Goal: Task Accomplishment & Management: Manage account settings

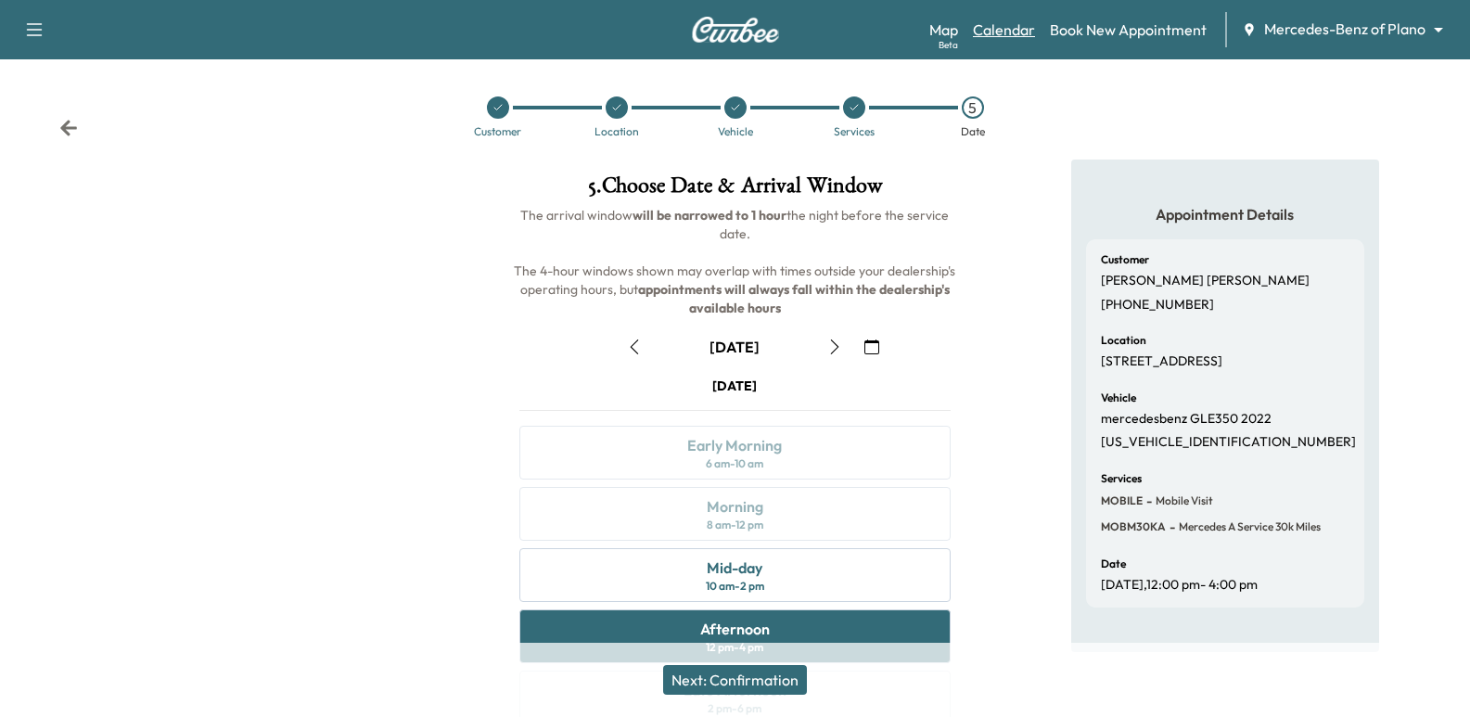
click at [993, 29] on link "Calendar" at bounding box center [1004, 30] width 62 height 22
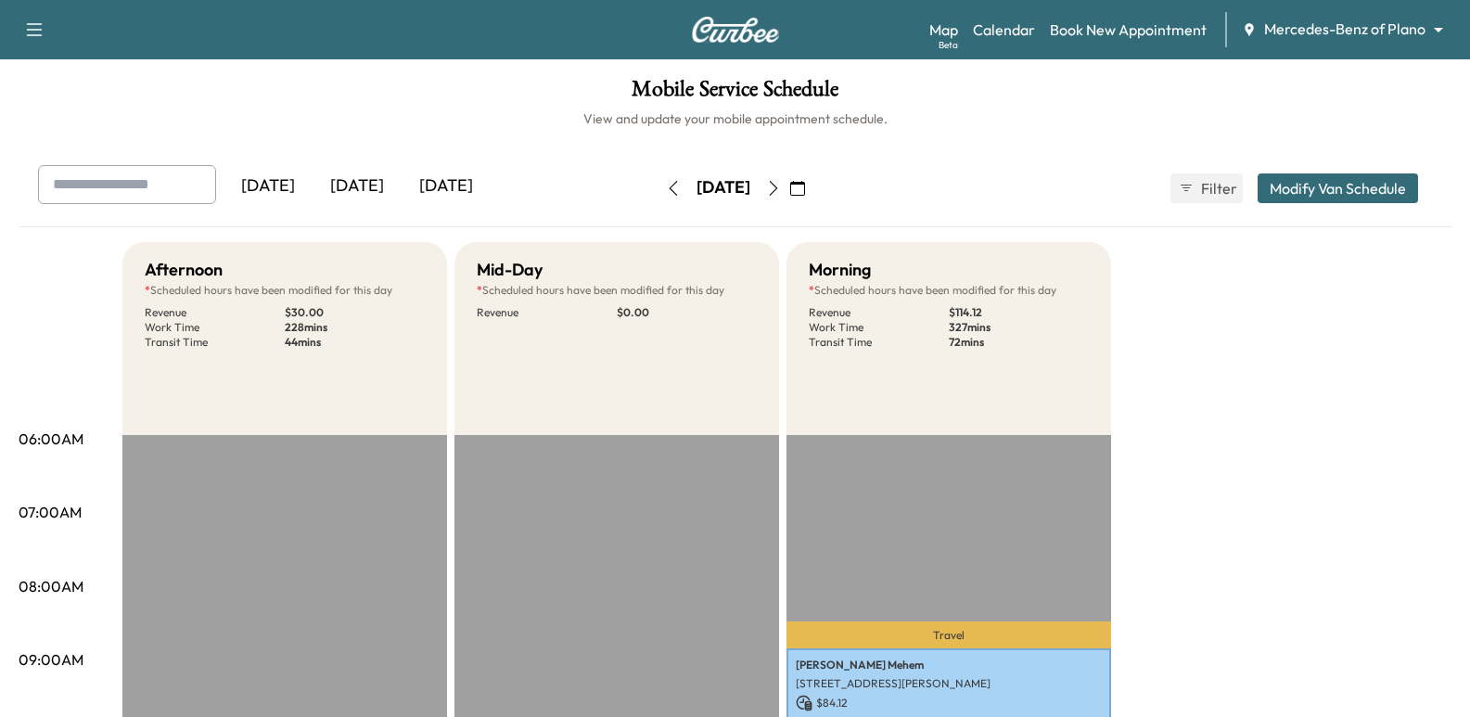
click at [805, 192] on icon "button" at bounding box center [797, 188] width 15 height 15
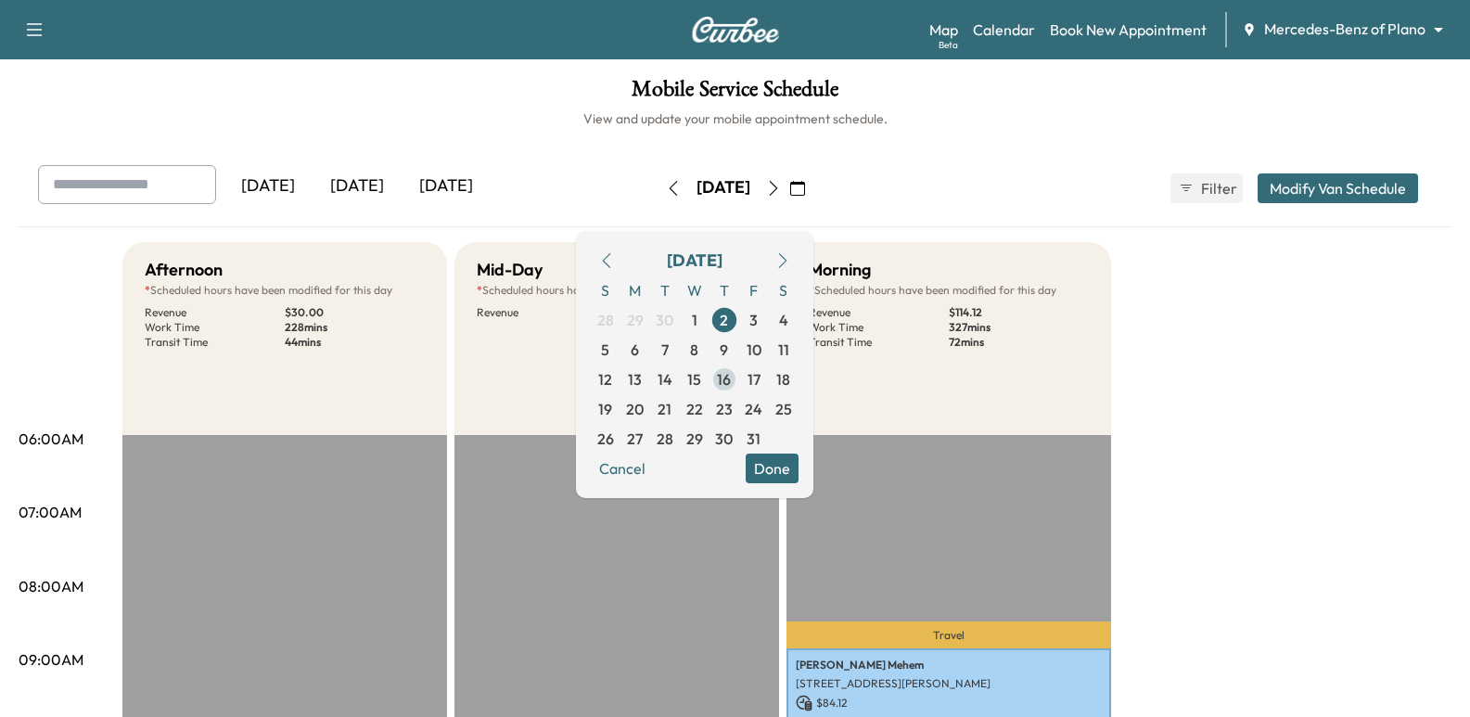
click at [731, 380] on span "16" at bounding box center [724, 379] width 14 height 22
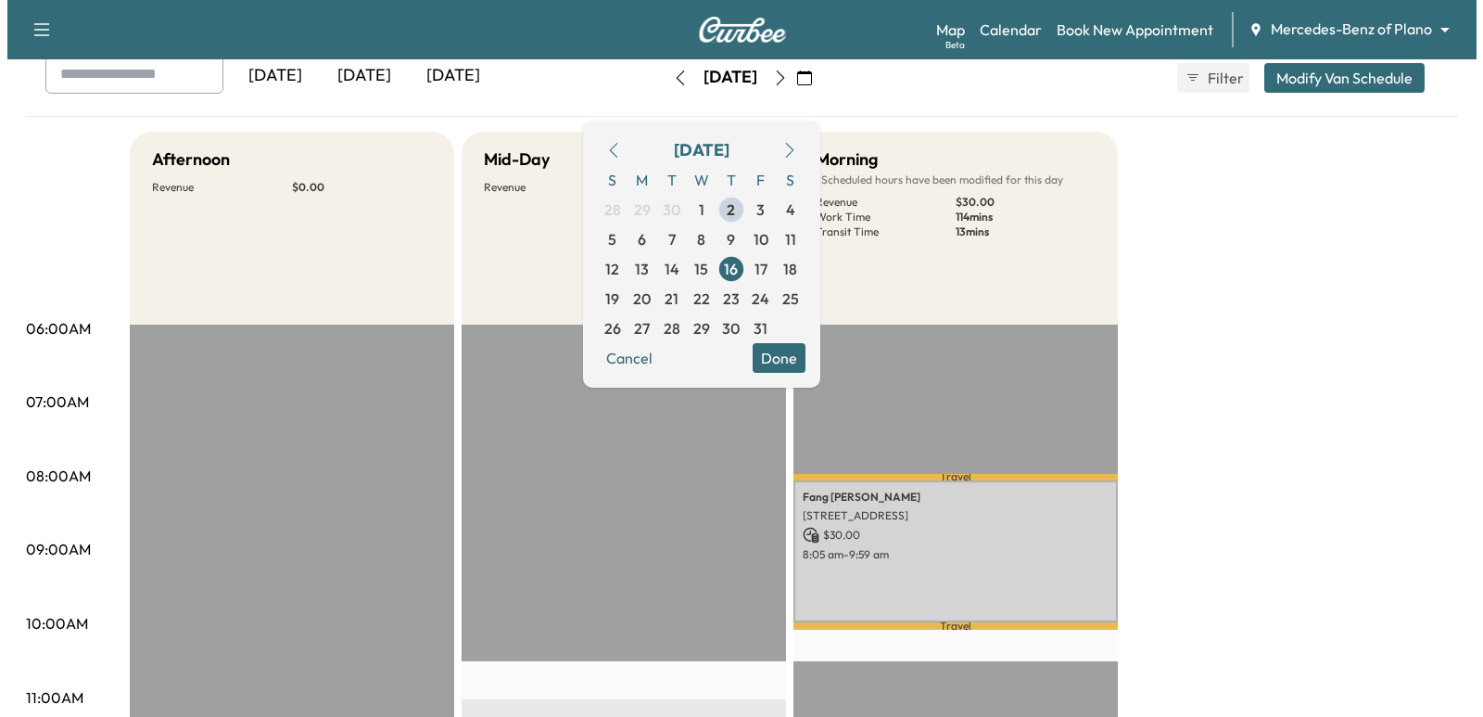
scroll to position [464, 0]
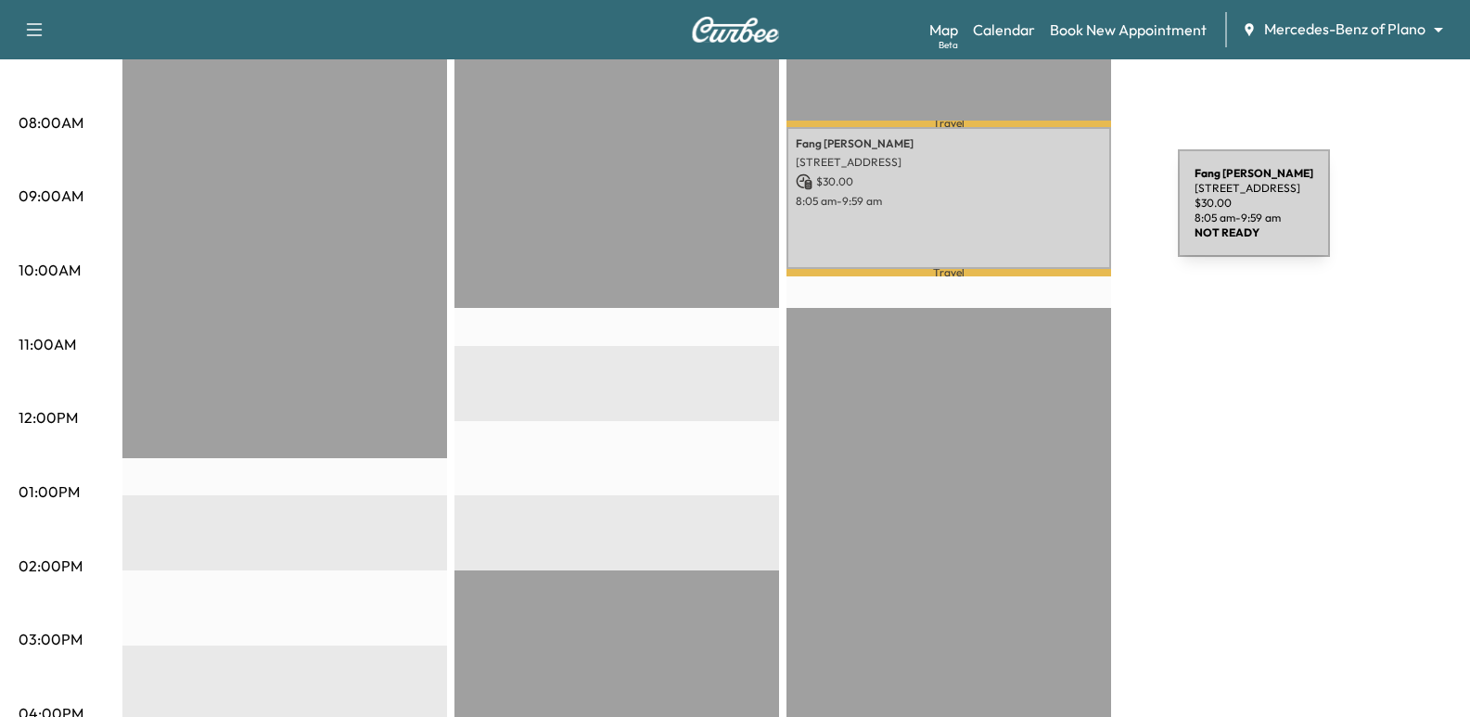
click at [1038, 214] on div "[PERSON_NAME] [STREET_ADDRESS] $ 30.00 8:05 am - 9:59 am" at bounding box center [948, 198] width 324 height 142
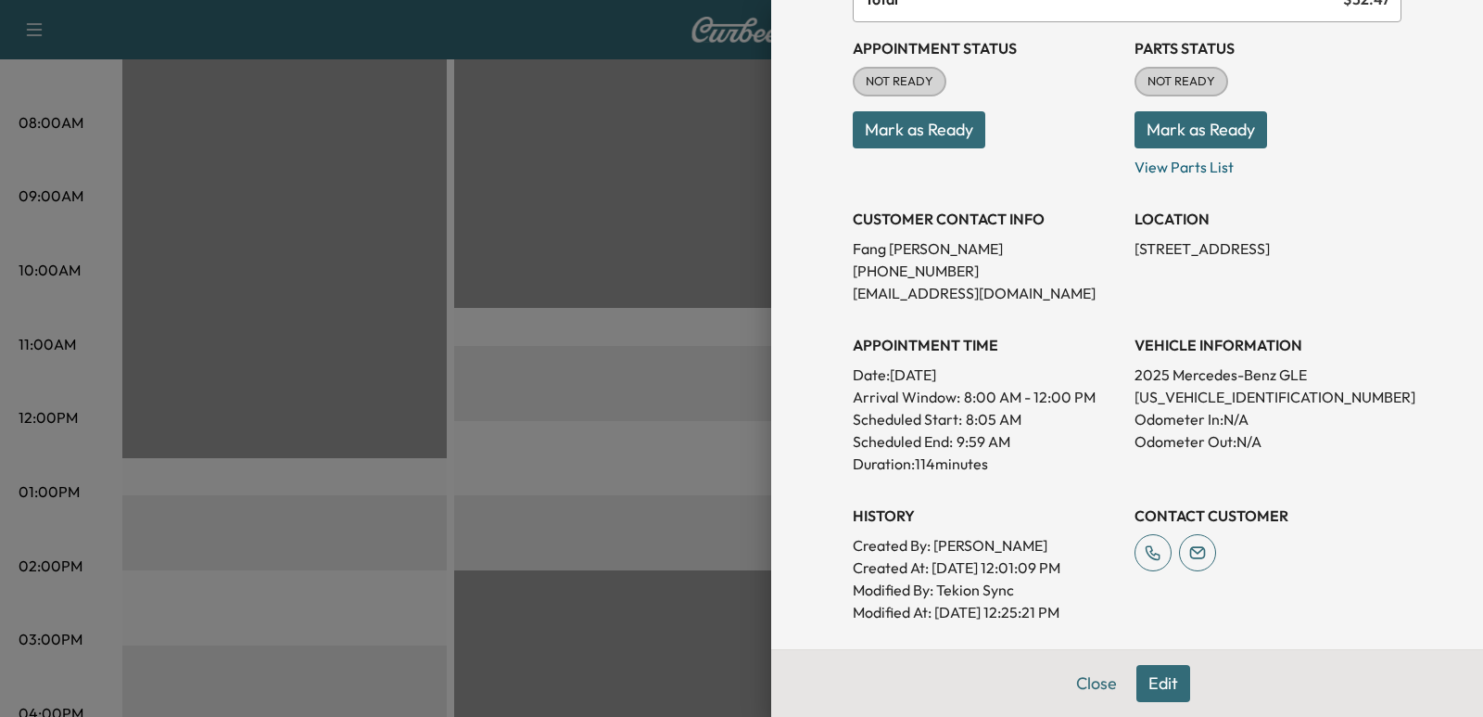
scroll to position [185, 0]
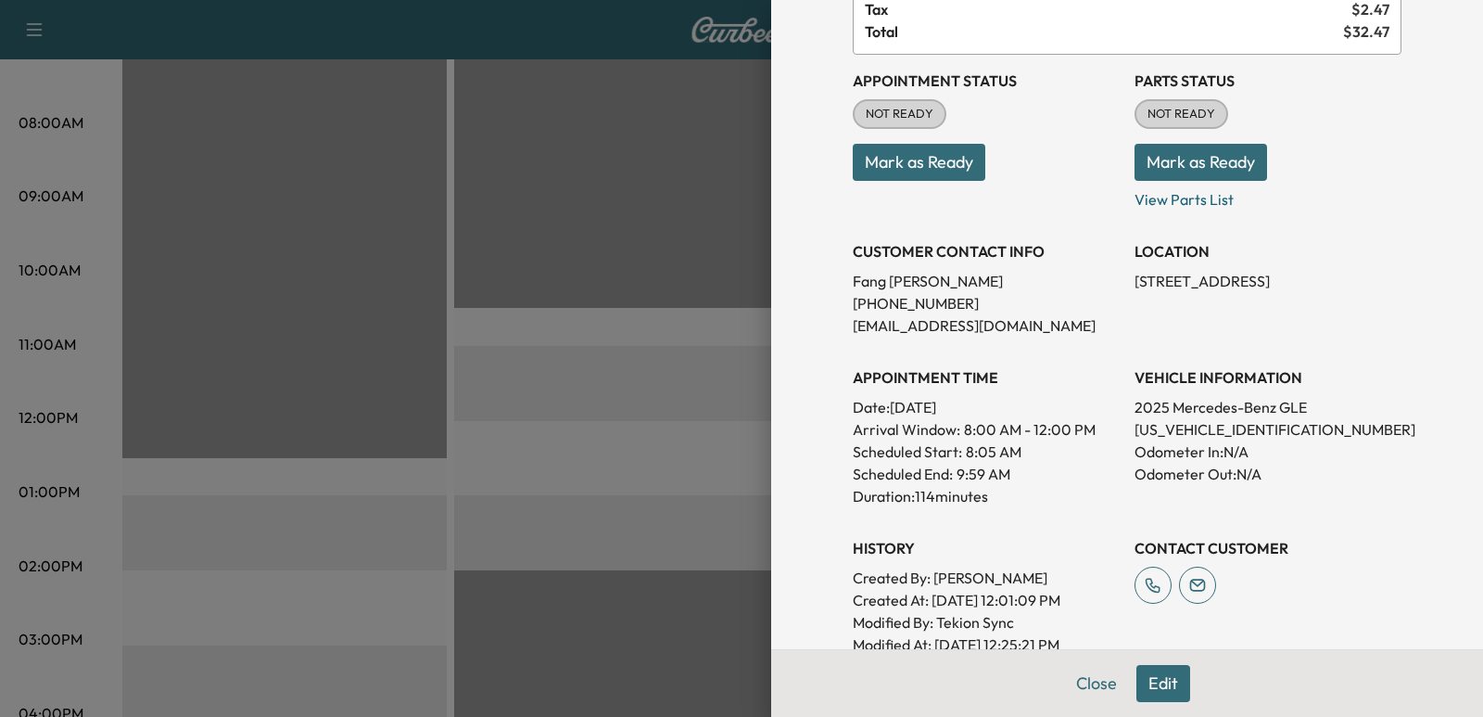
click at [1269, 303] on div "LOCATION [STREET_ADDRESS]" at bounding box center [1268, 280] width 267 height 111
click at [1278, 299] on div "LOCATION [STREET_ADDRESS]" at bounding box center [1268, 280] width 267 height 111
click at [982, 398] on p "Date: [DATE]" at bounding box center [986, 407] width 267 height 22
click at [982, 400] on p "Date: [DATE]" at bounding box center [986, 407] width 267 height 22
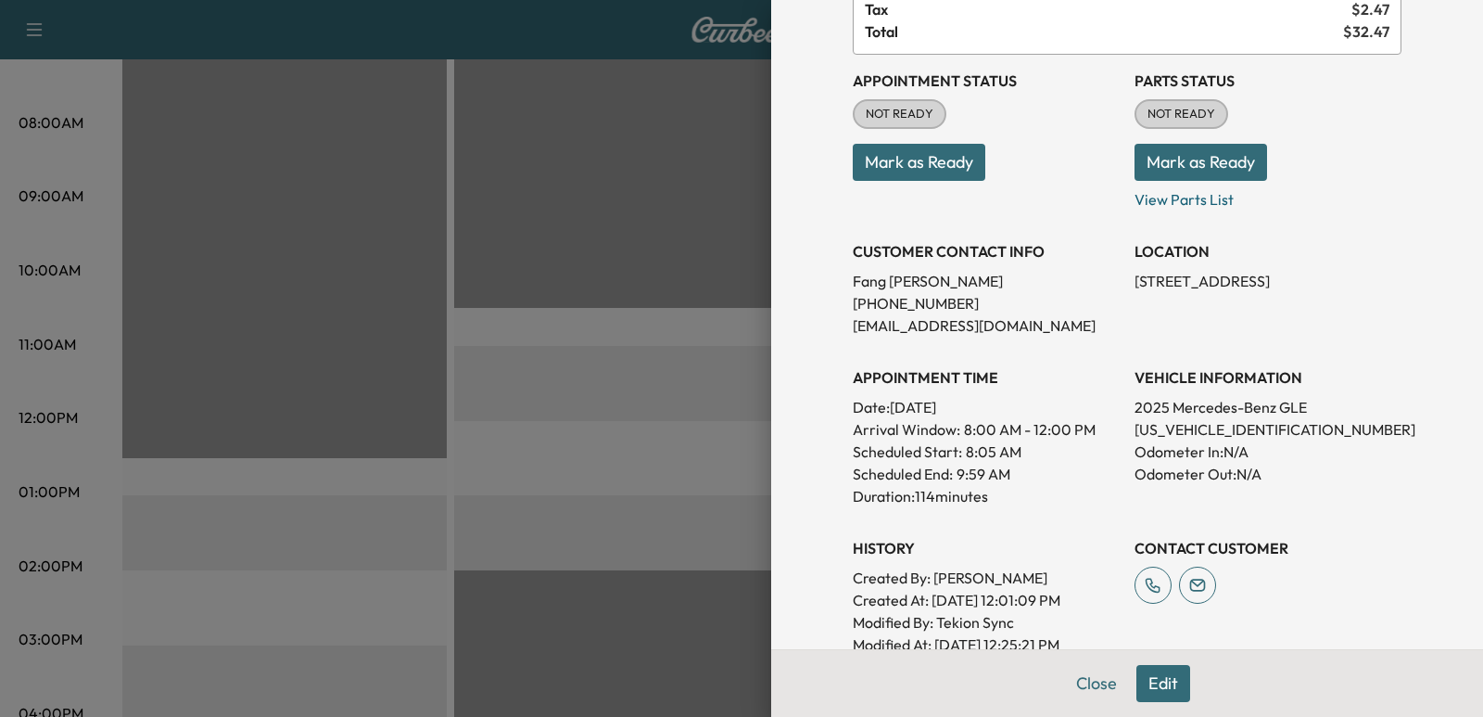
click at [964, 437] on span "8:00 AM - 12:00 PM" at bounding box center [1030, 429] width 132 height 22
drag, startPoint x: 1128, startPoint y: 282, endPoint x: 1117, endPoint y: 282, distance: 11.1
click at [1117, 282] on div "Appointment Status NOT READY Mark as Ready Parts Status NOT READY Mark as Ready…" at bounding box center [1127, 355] width 549 height 601
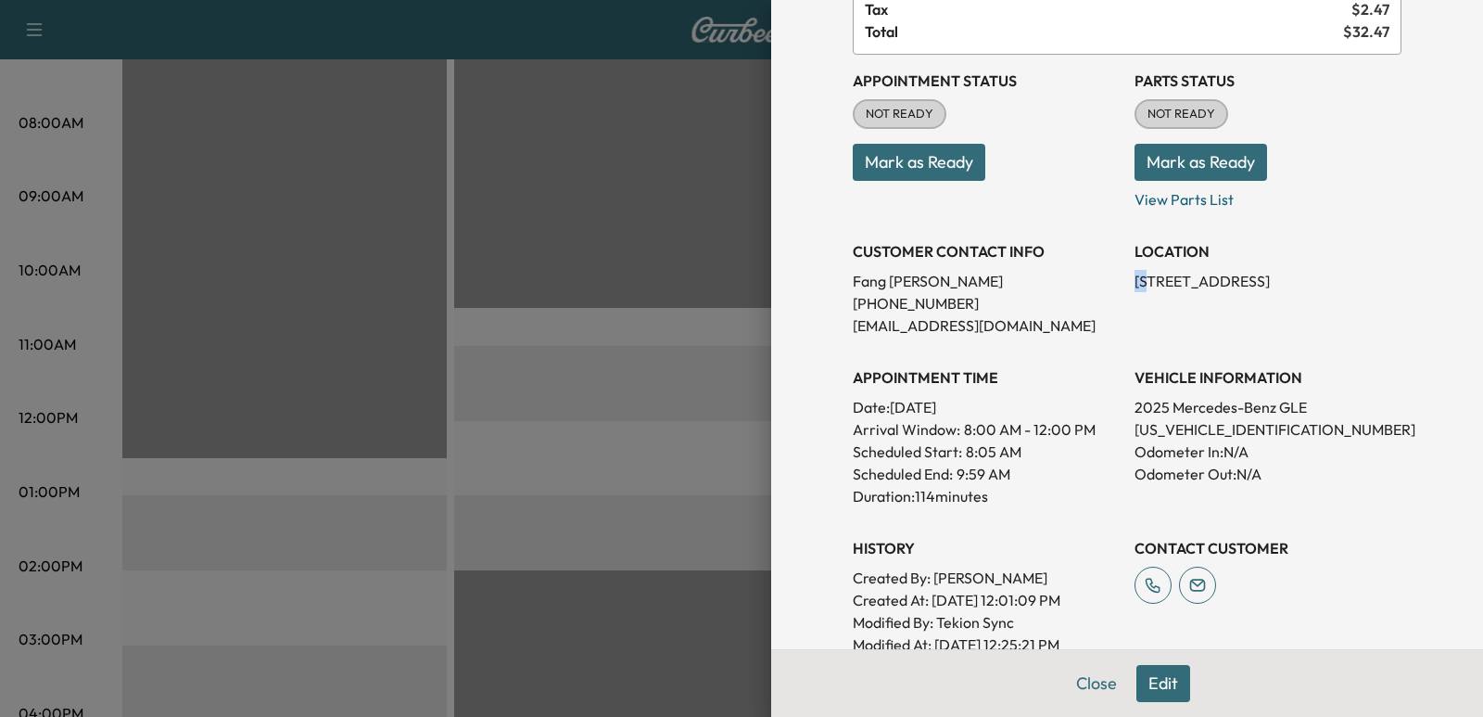
click at [1117, 282] on div "Appointment Status NOT READY Mark as Ready Parts Status NOT READY Mark as Ready…" at bounding box center [1127, 355] width 549 height 601
drag, startPoint x: 1115, startPoint y: 282, endPoint x: 1091, endPoint y: 309, distance: 36.1
click at [1103, 293] on div "Appointment Status NOT READY Mark as Ready Parts Status NOT READY Mark as Ready…" at bounding box center [1127, 355] width 549 height 601
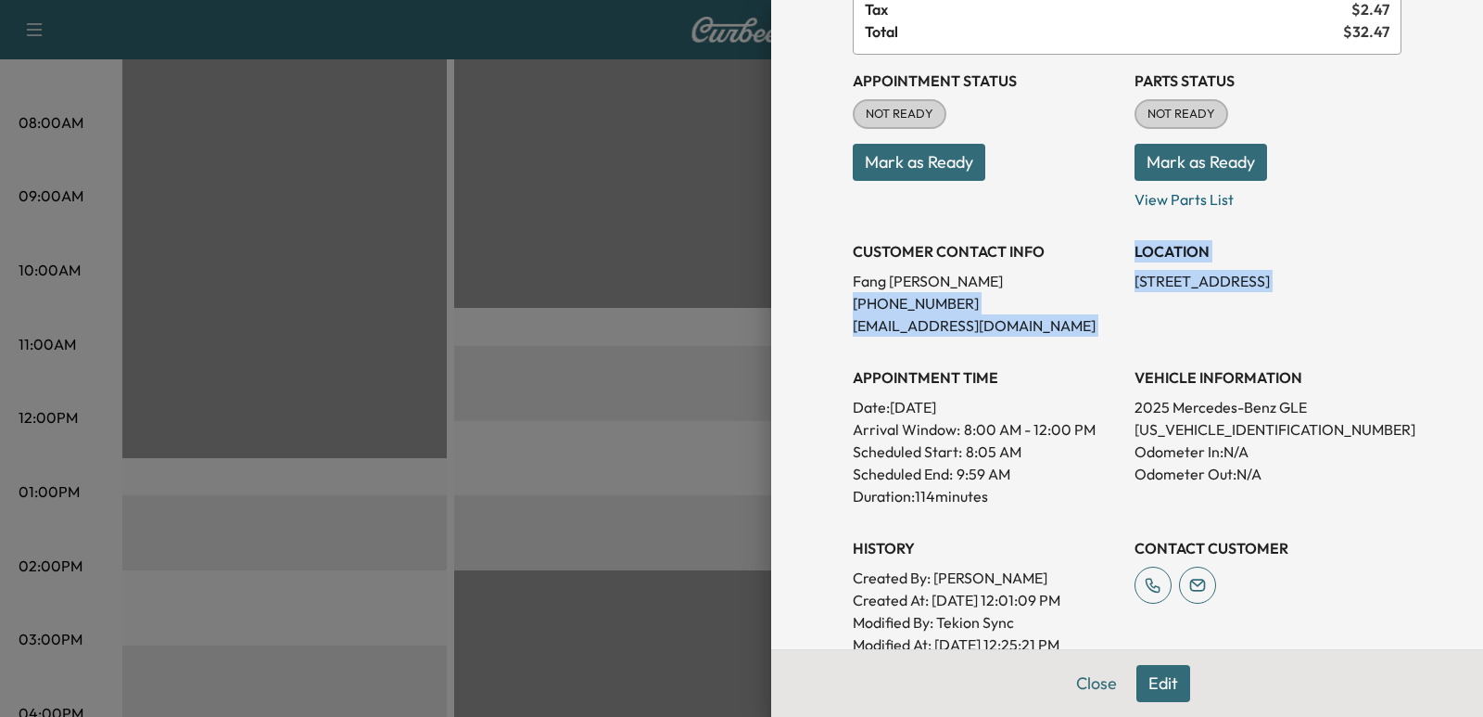
click at [1091, 309] on p "[PHONE_NUMBER]" at bounding box center [986, 303] width 267 height 22
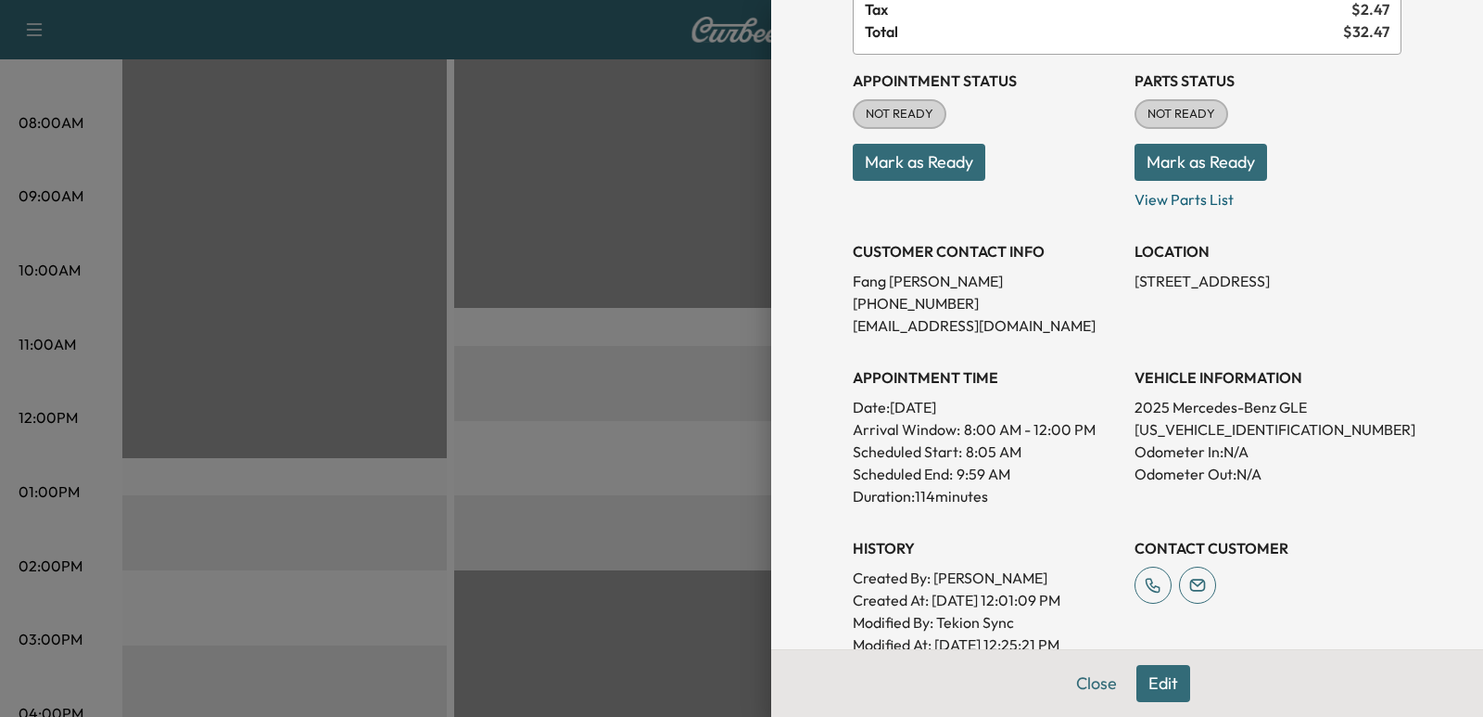
click at [1091, 309] on p "[PHONE_NUMBER]" at bounding box center [986, 303] width 267 height 22
click at [1077, 330] on p "[EMAIL_ADDRESS][DOMAIN_NAME]" at bounding box center [986, 325] width 267 height 22
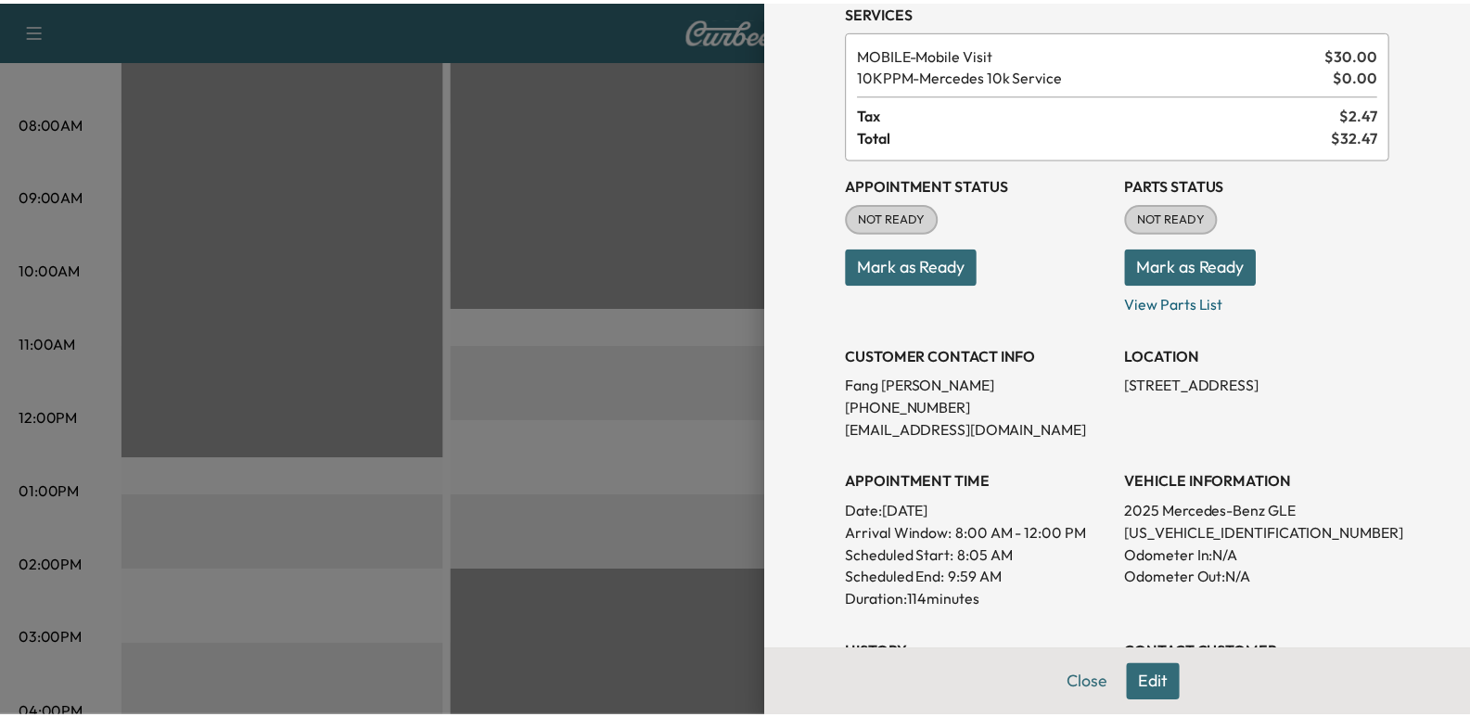
scroll to position [0, 0]
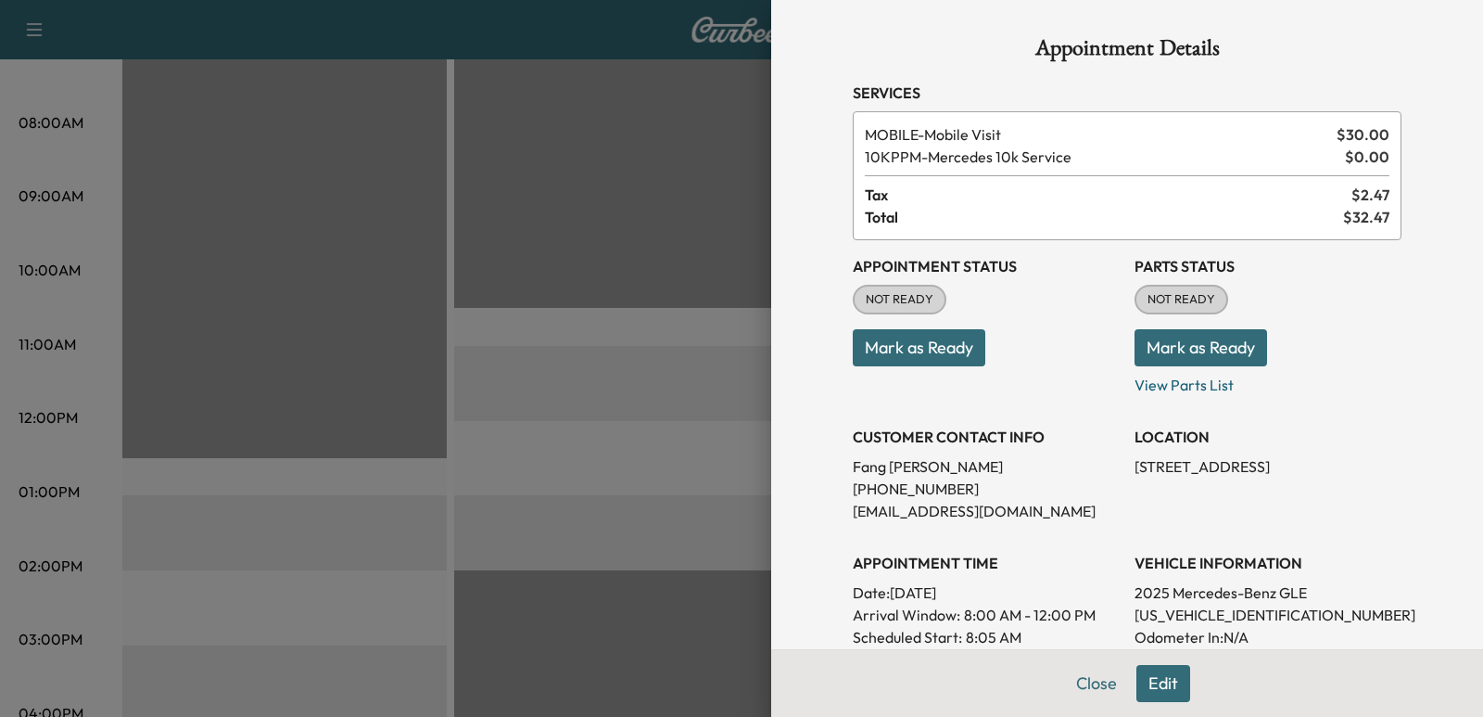
click at [507, 160] on div at bounding box center [741, 358] width 1483 height 717
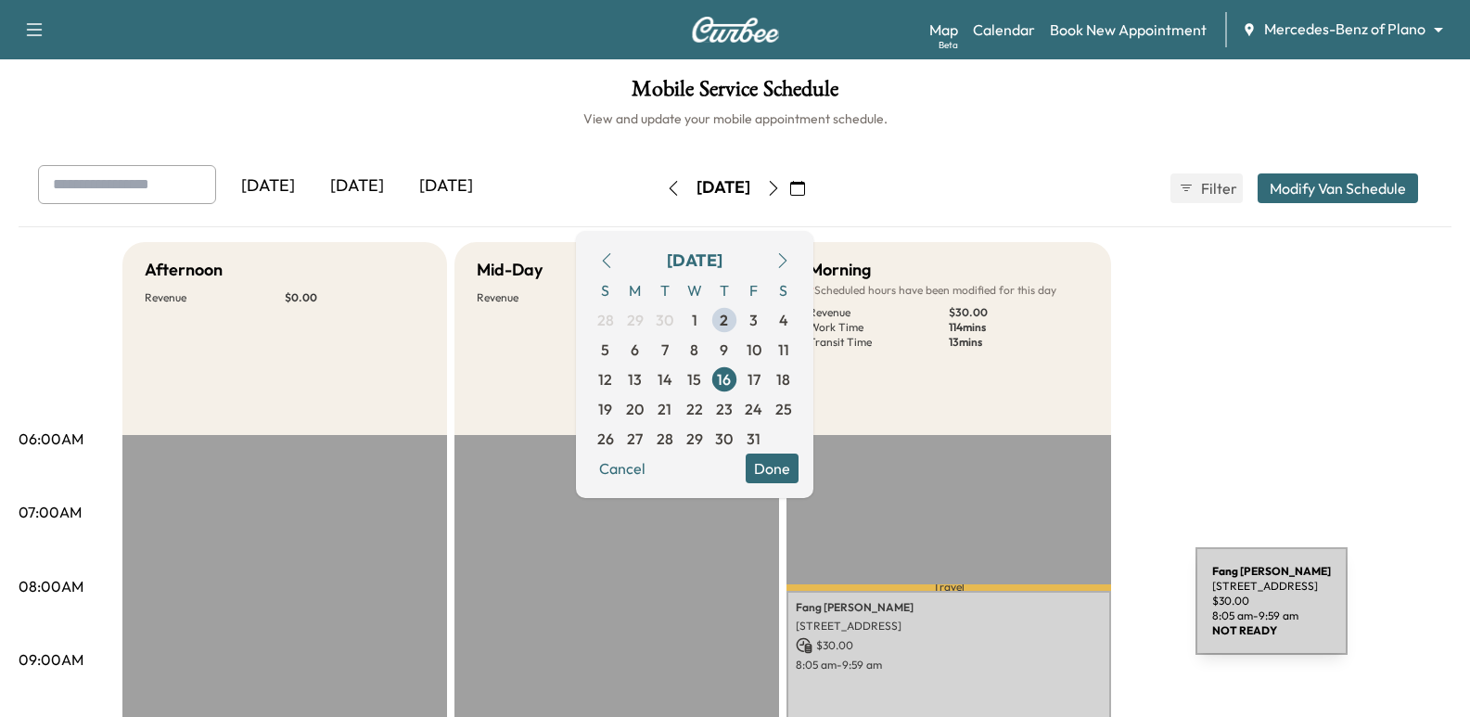
click at [1054, 613] on div "[PERSON_NAME] [STREET_ADDRESS] $ 30.00 8:05 am - 9:59 am" at bounding box center [948, 662] width 324 height 142
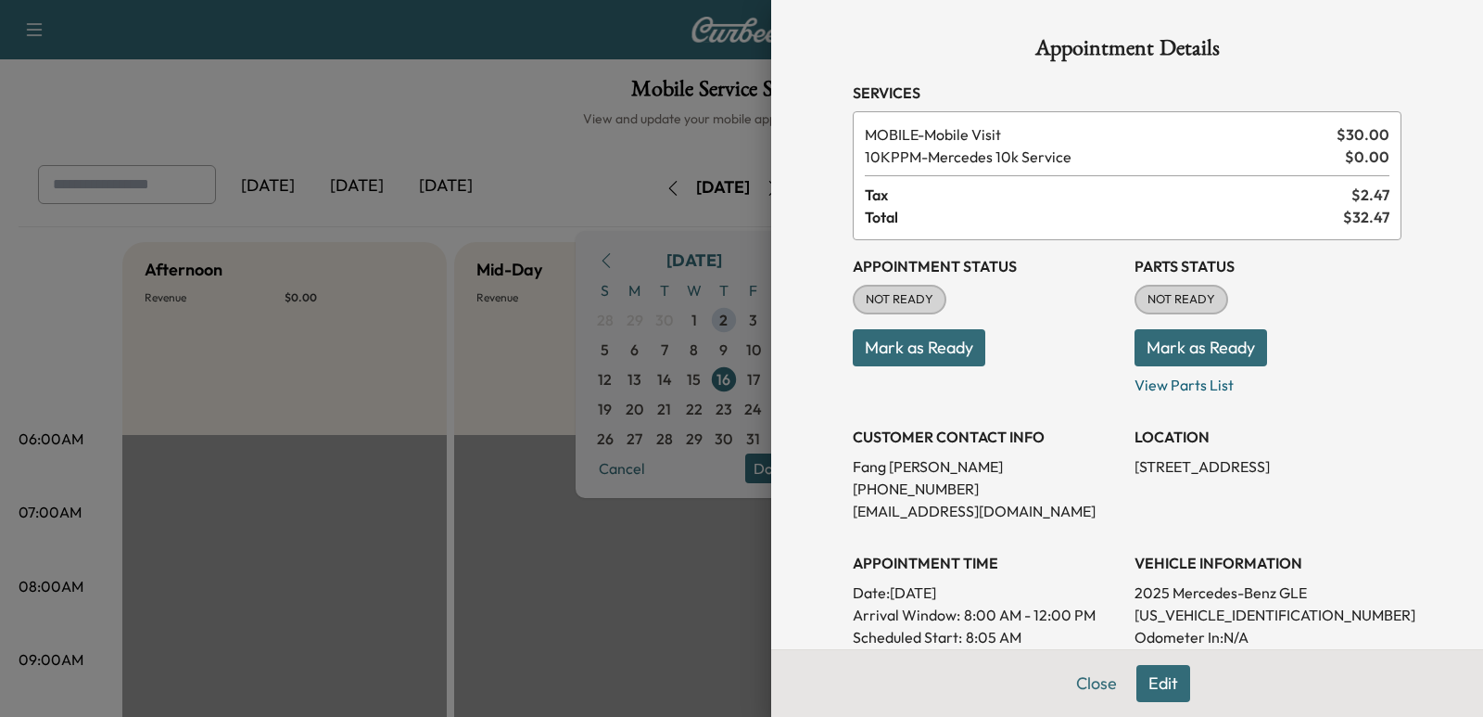
click at [1023, 200] on span "Tax" at bounding box center [1108, 195] width 487 height 22
